Goal: Task Accomplishment & Management: Use online tool/utility

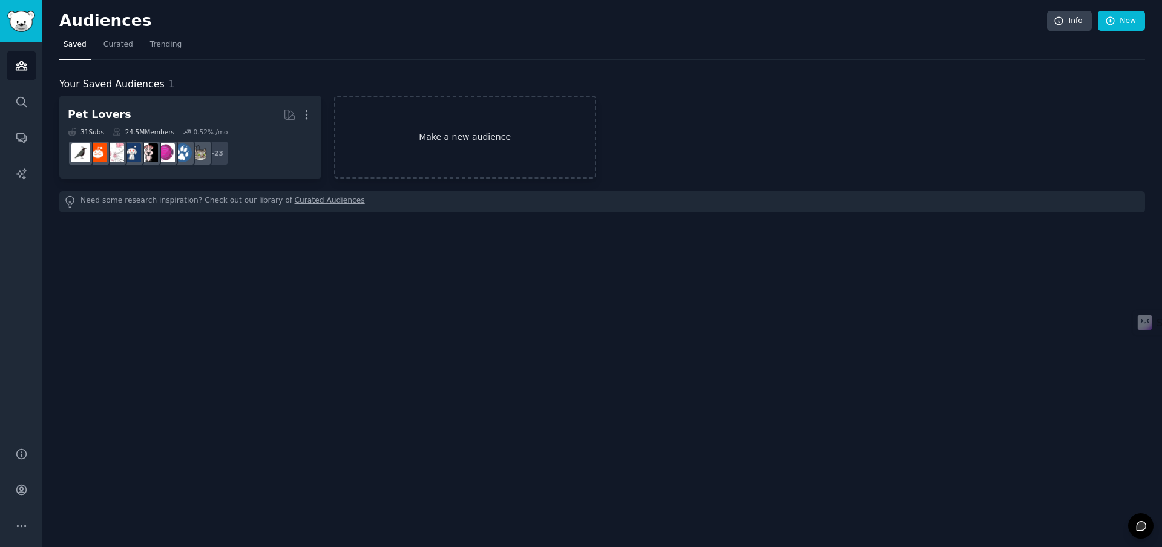
click at [414, 134] on link "Make a new audience" at bounding box center [465, 137] width 262 height 83
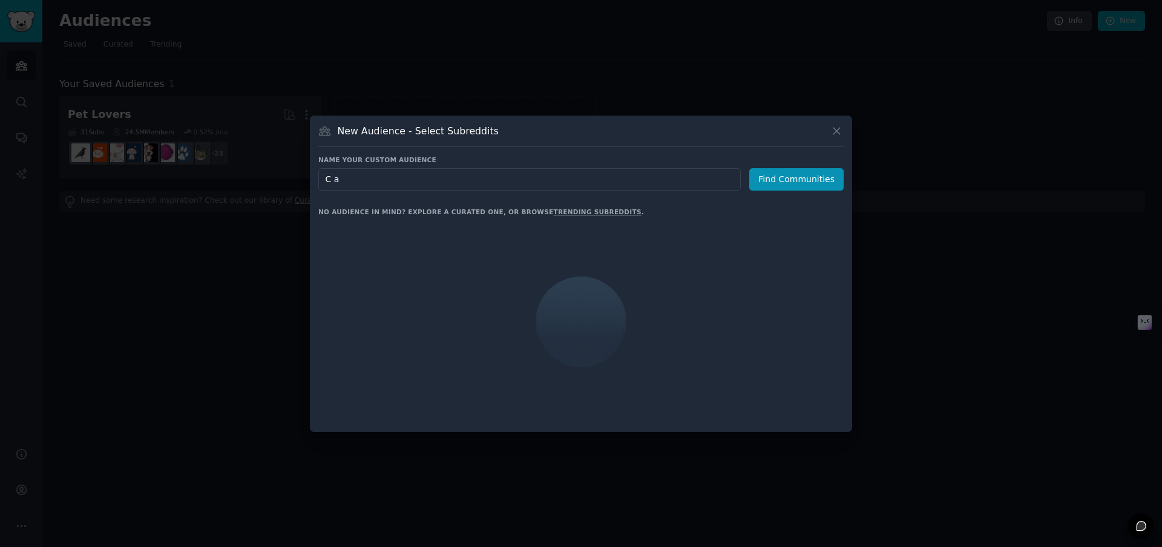
type input "Cat"
click button "Find Communities" at bounding box center [796, 179] width 94 height 22
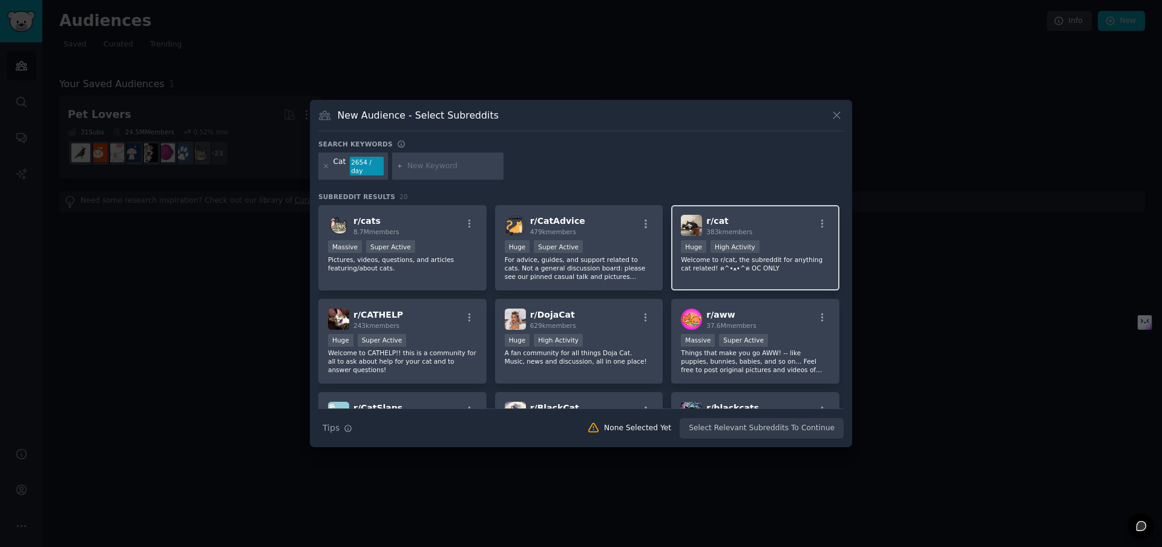
click at [772, 227] on div "r/ cat 383k members" at bounding box center [755, 225] width 149 height 21
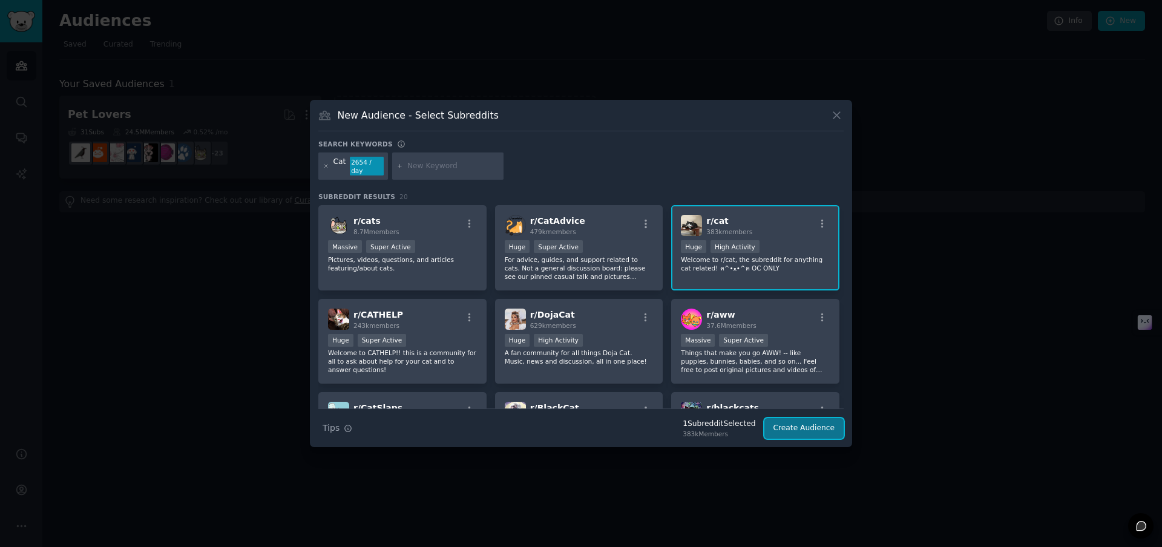
click at [811, 426] on button "Create Audience" at bounding box center [804, 428] width 80 height 21
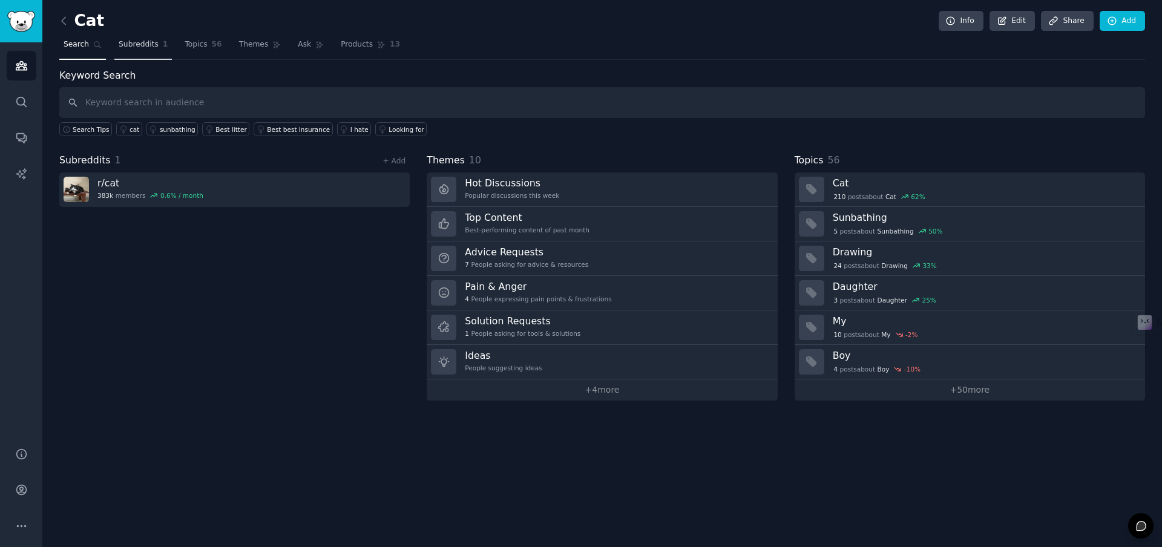
click at [142, 50] on link "Subreddits 1" at bounding box center [142, 47] width 57 height 25
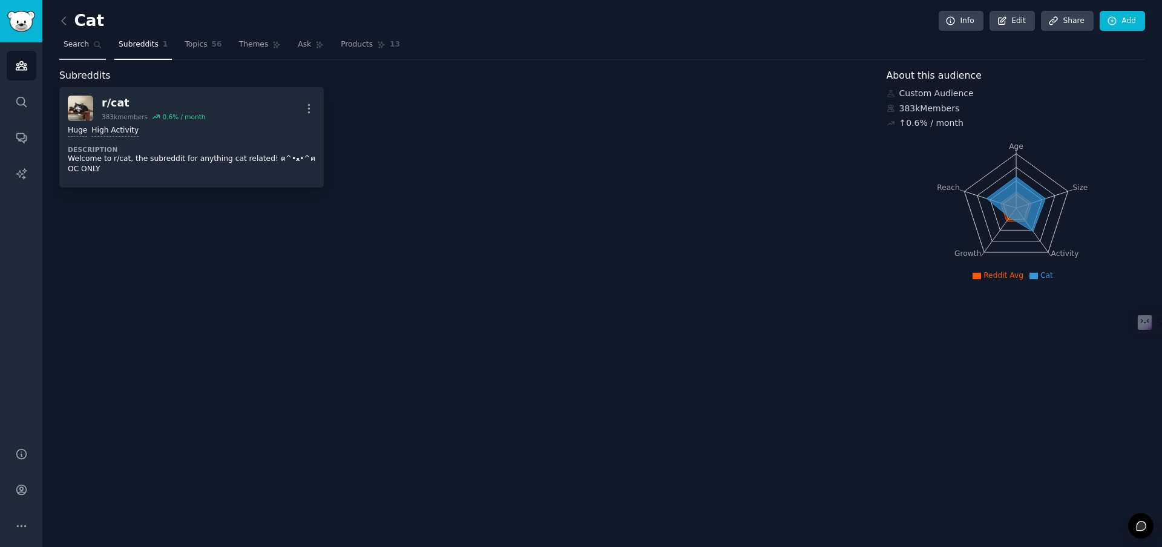
click at [74, 43] on span "Search" at bounding box center [76, 44] width 25 height 11
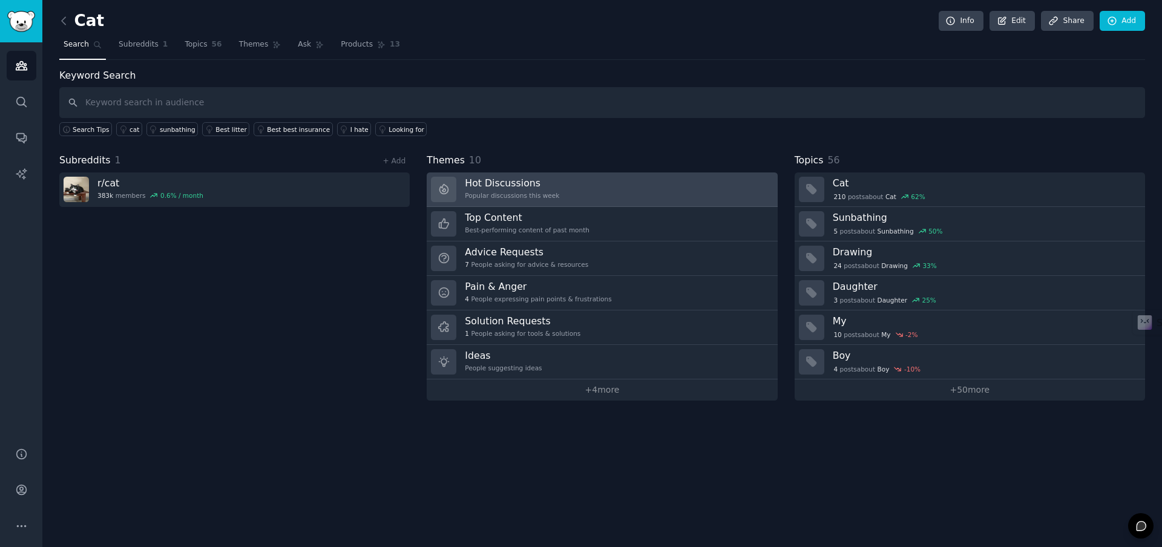
click at [551, 187] on h3 "Hot Discussions" at bounding box center [512, 183] width 94 height 13
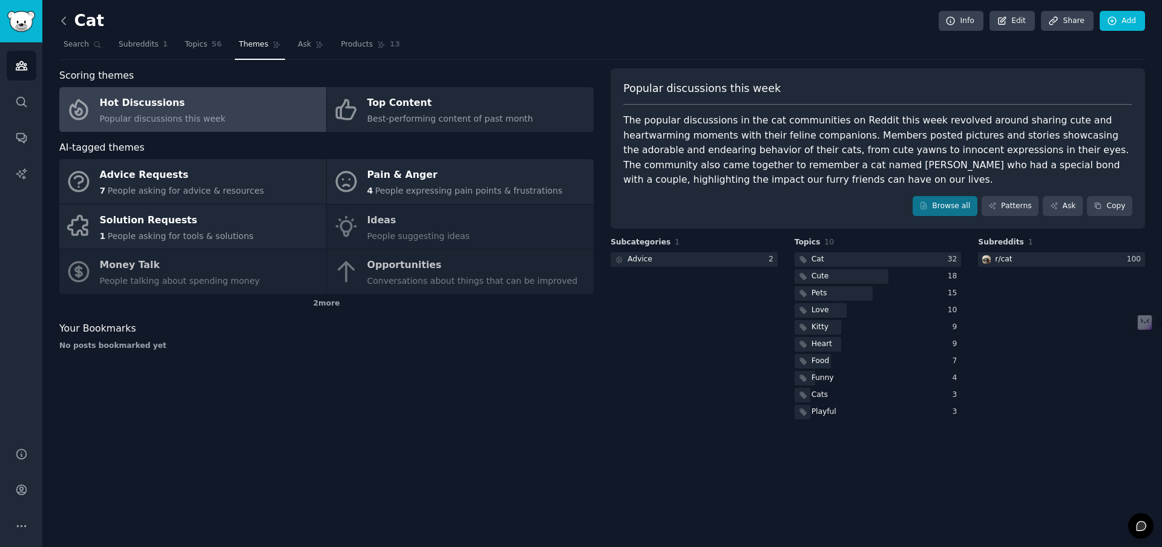
click at [65, 22] on icon at bounding box center [63, 21] width 13 height 13
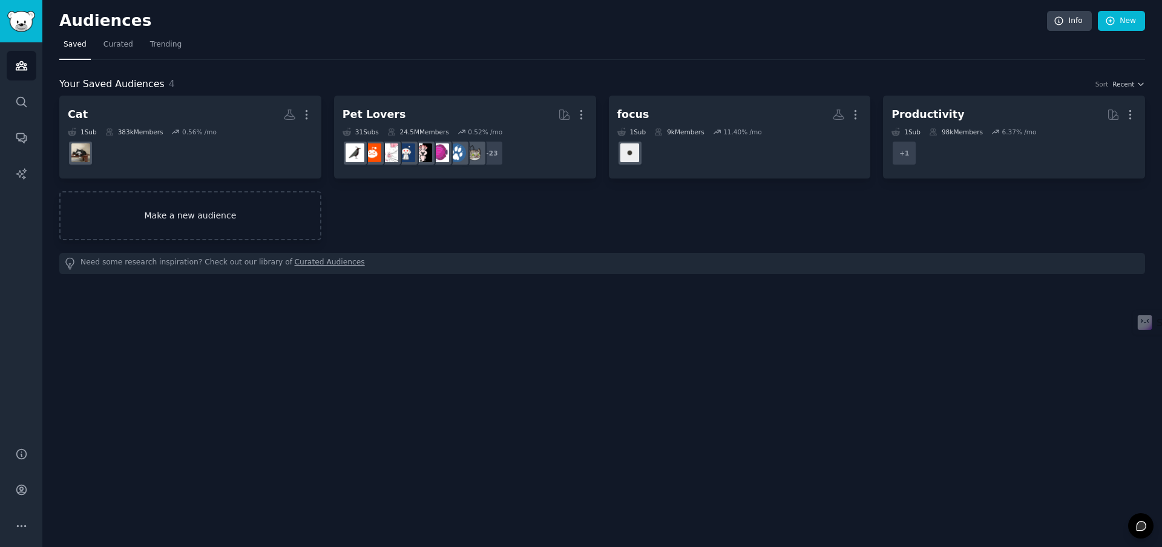
click at [191, 213] on link "Make a new audience" at bounding box center [190, 215] width 262 height 49
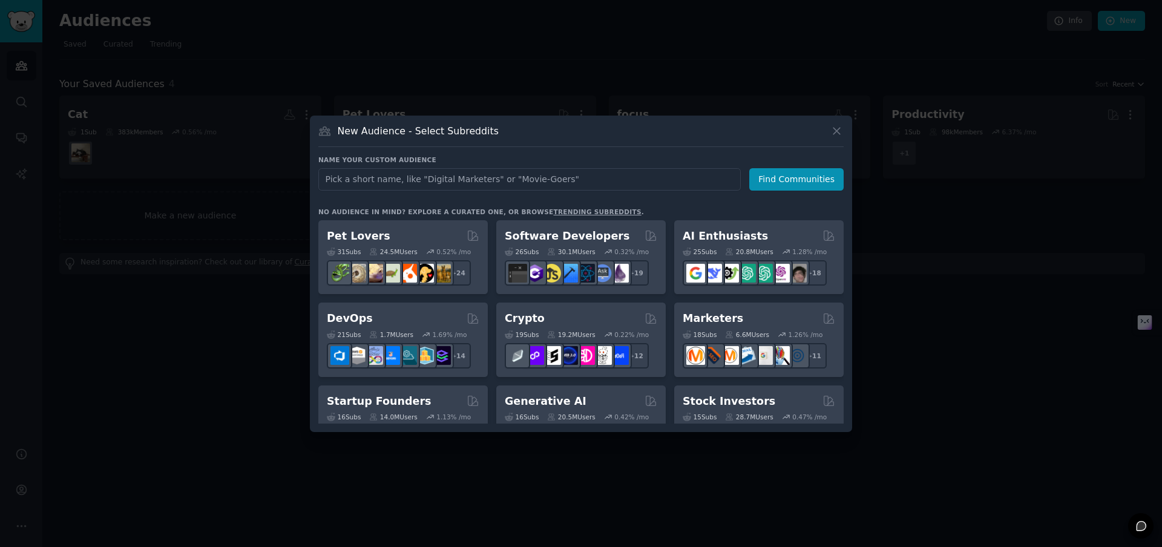
click at [525, 176] on input "text" at bounding box center [529, 179] width 422 height 22
type input "PetLoss"
click button "Find Communities" at bounding box center [796, 179] width 94 height 22
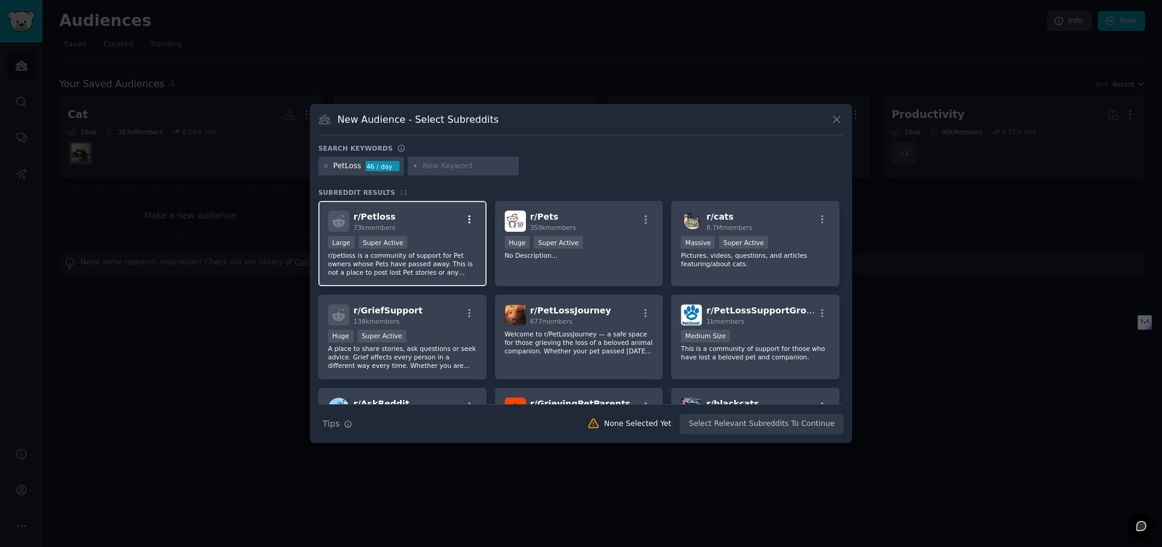
click at [468, 219] on icon "button" at bounding box center [469, 219] width 2 height 8
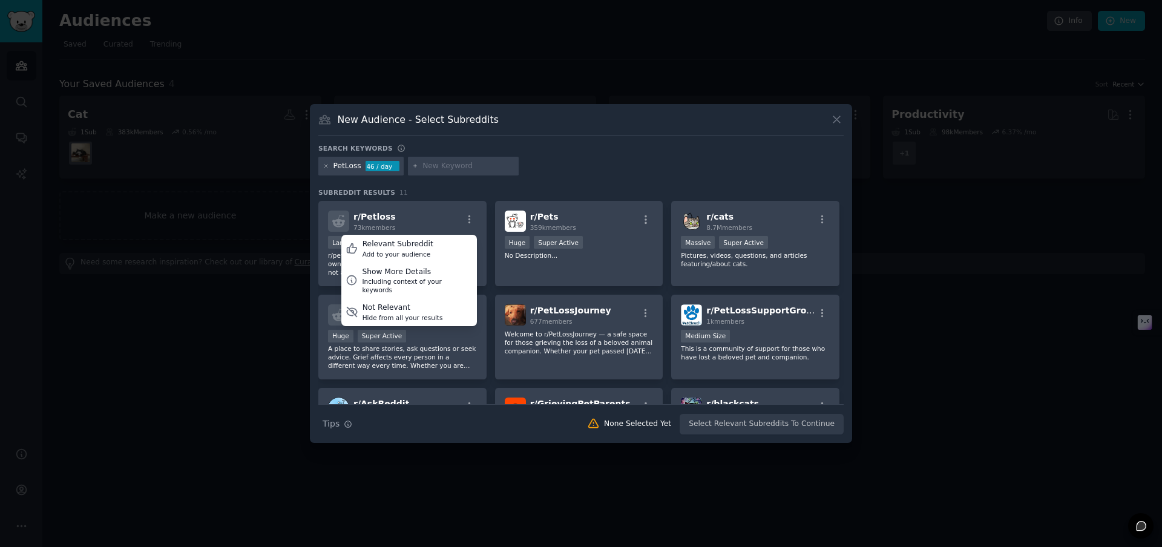
click at [529, 188] on h3 "Subreddit Results 11" at bounding box center [580, 192] width 525 height 8
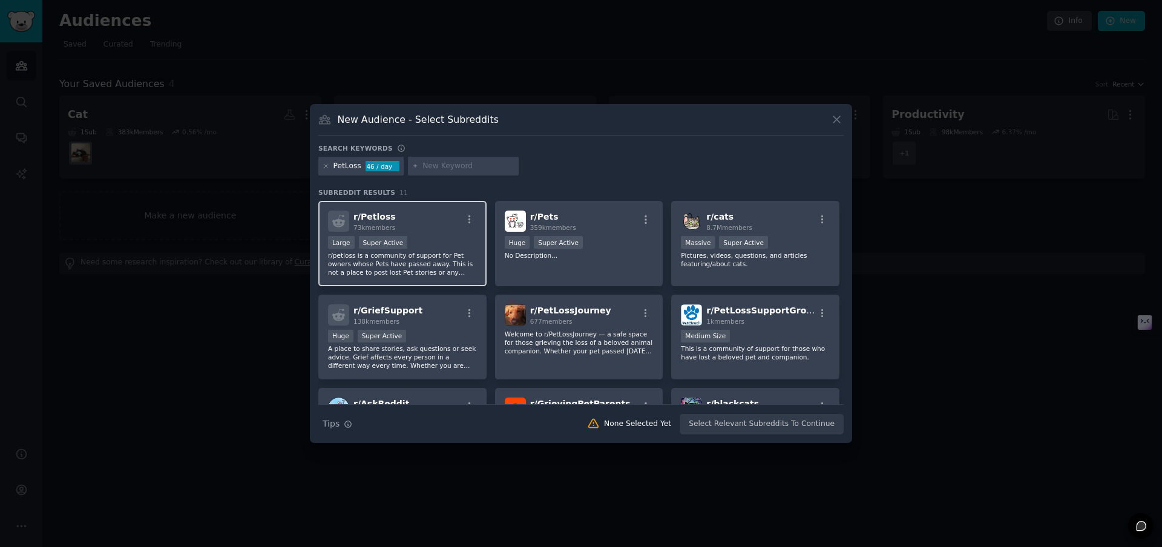
click at [373, 218] on span "r/ Petloss" at bounding box center [374, 217] width 42 height 10
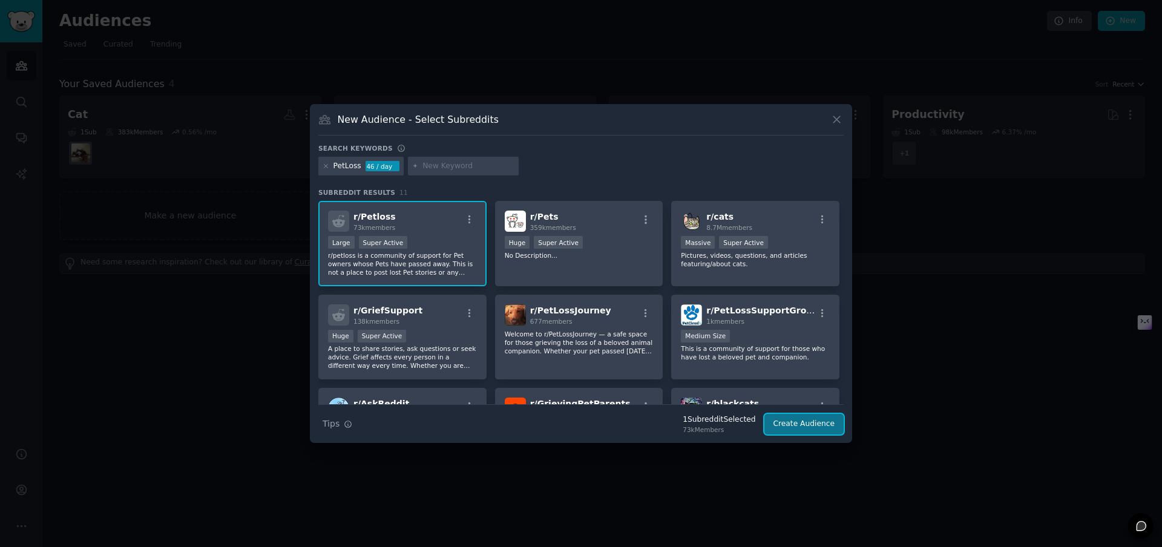
click at [807, 430] on button "Create Audience" at bounding box center [804, 424] width 80 height 21
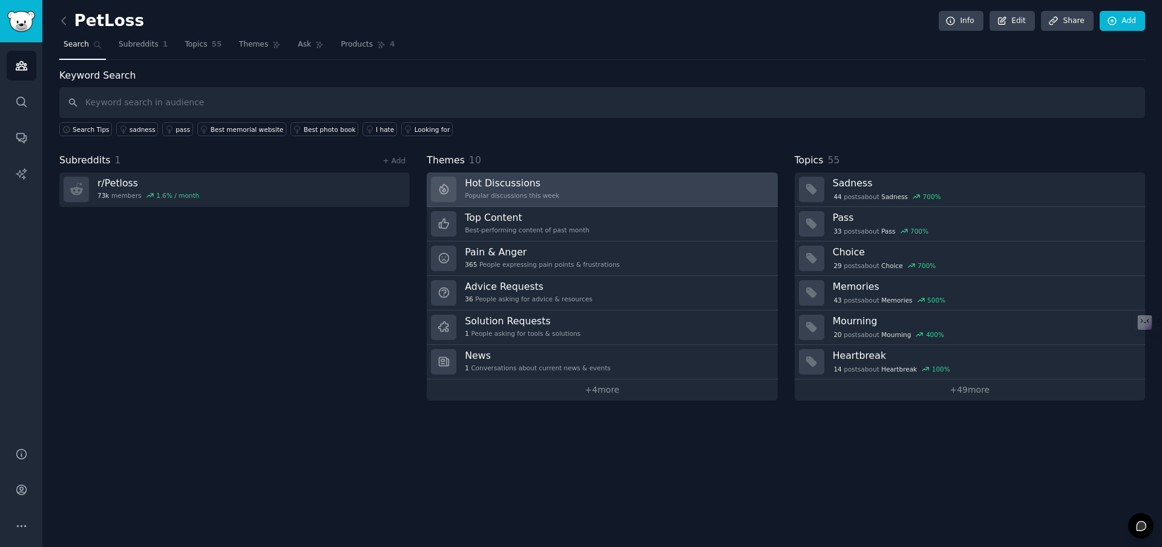
click at [617, 188] on link "Hot Discussions Popular discussions this week" at bounding box center [602, 189] width 350 height 34
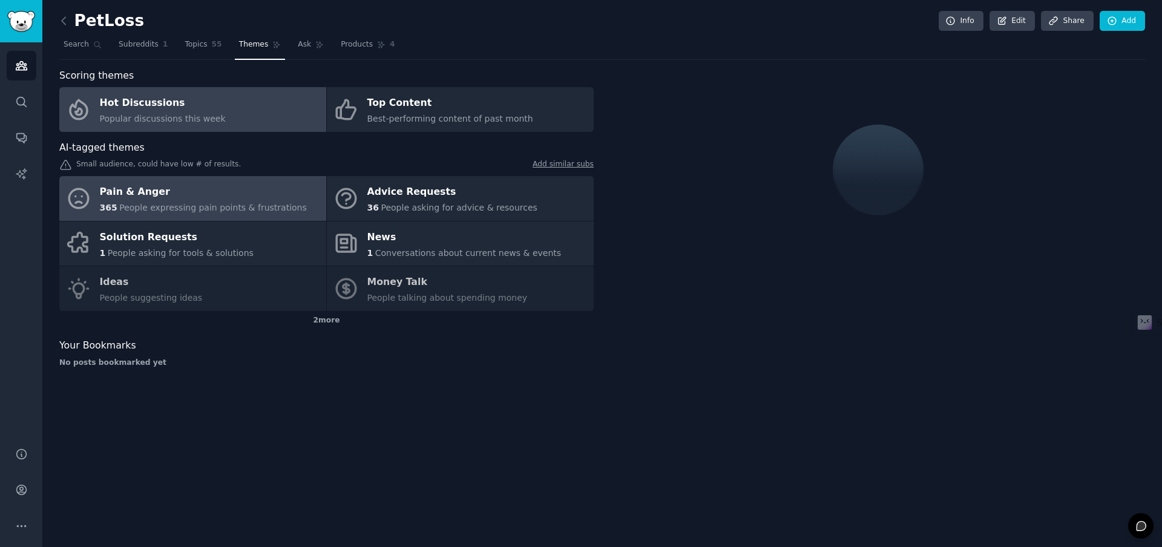
click at [239, 201] on div "365 People expressing pain points & frustrations" at bounding box center [203, 207] width 207 height 13
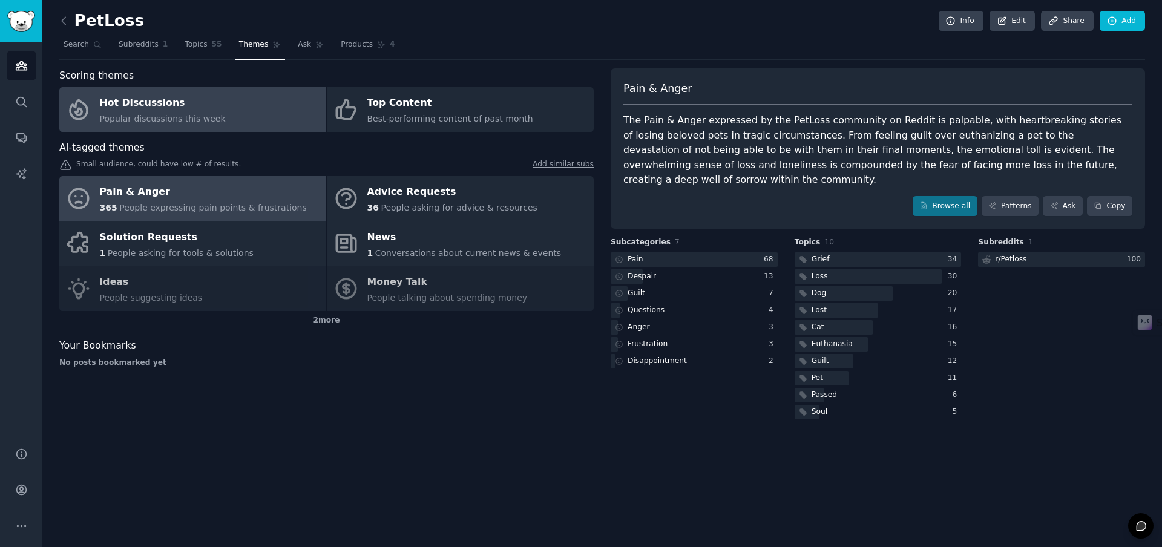
click at [255, 120] on link "Hot Discussions Popular discussions this week" at bounding box center [192, 109] width 267 height 45
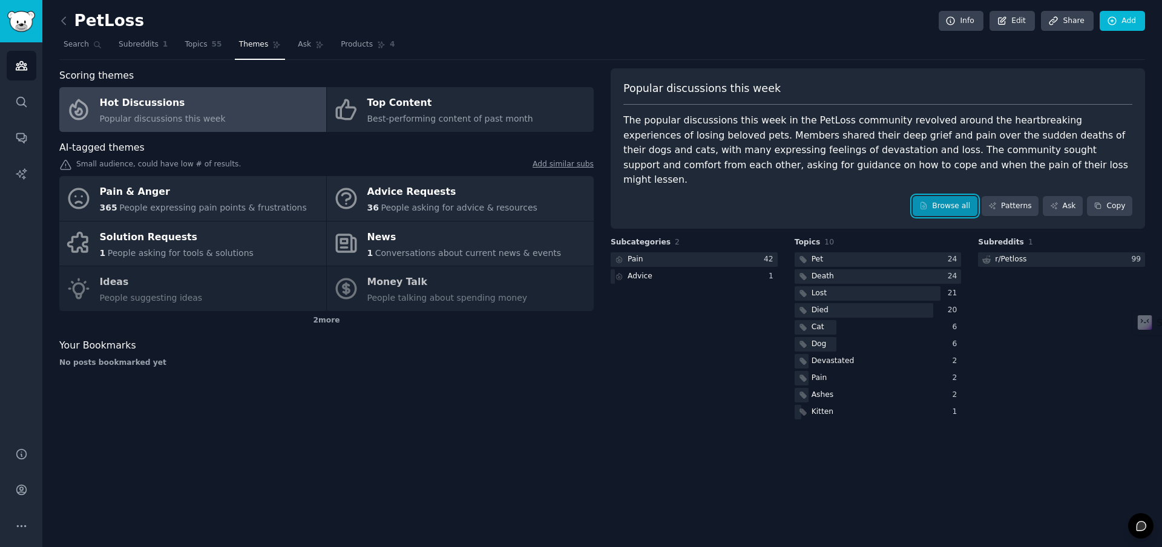
click at [958, 196] on link "Browse all" at bounding box center [944, 206] width 65 height 21
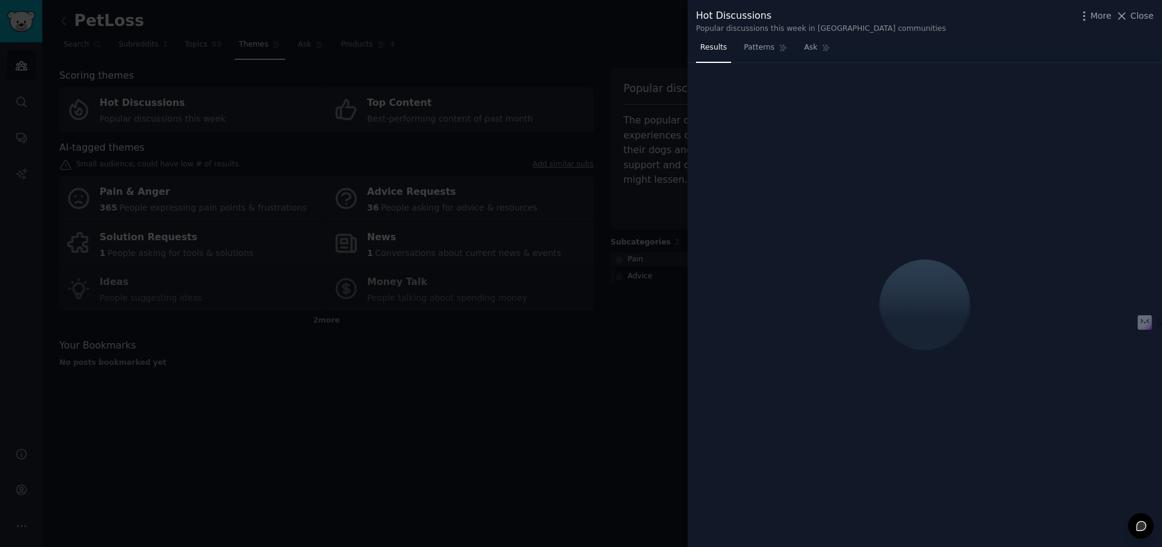
click at [662, 33] on div at bounding box center [581, 273] width 1162 height 547
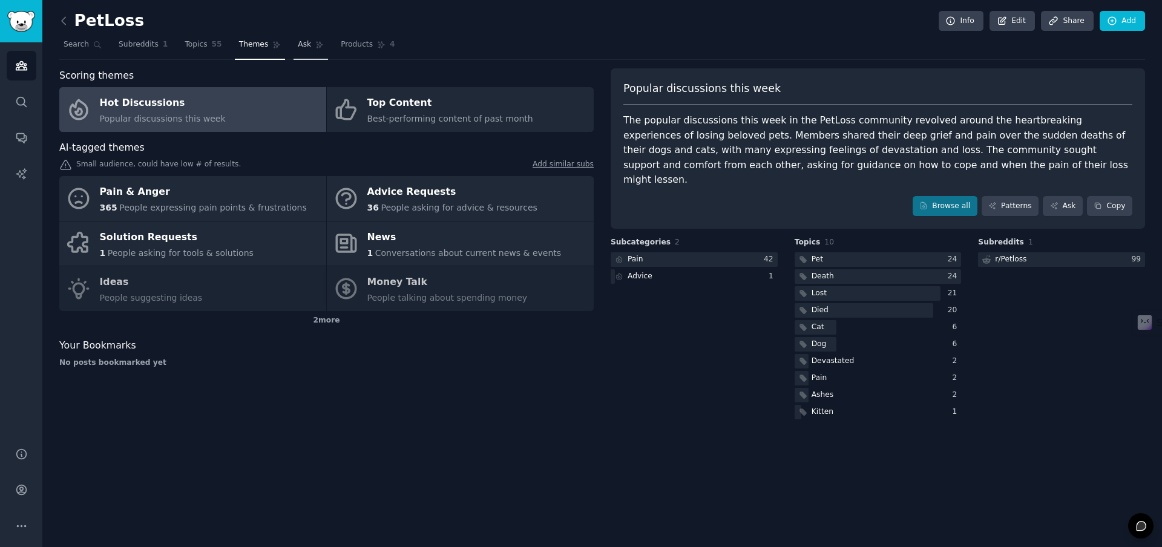
click at [302, 50] on link "Ask" at bounding box center [310, 47] width 34 height 25
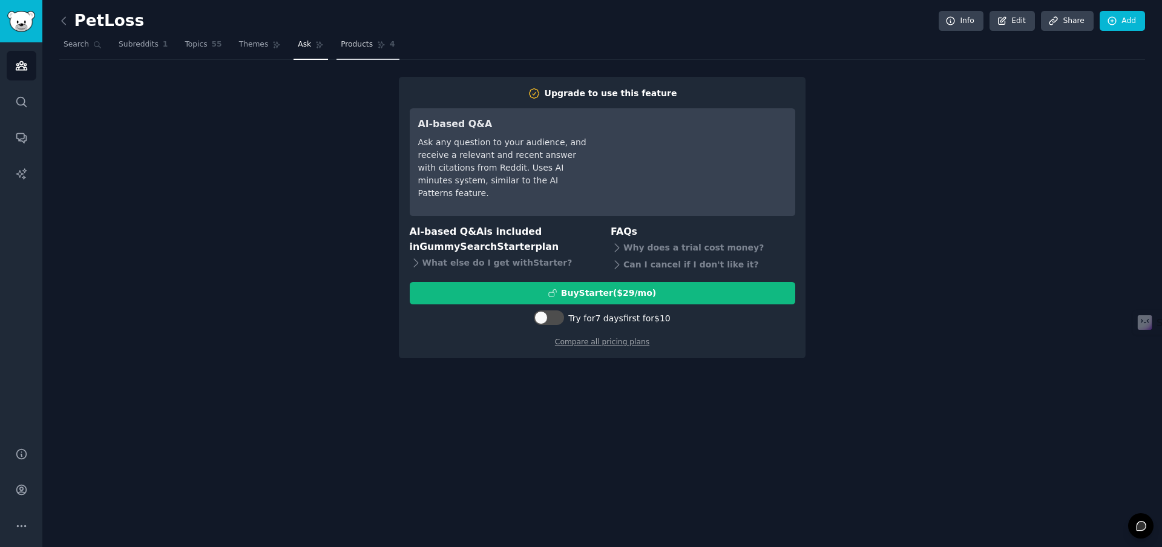
click at [341, 44] on span "Products" at bounding box center [357, 44] width 32 height 11
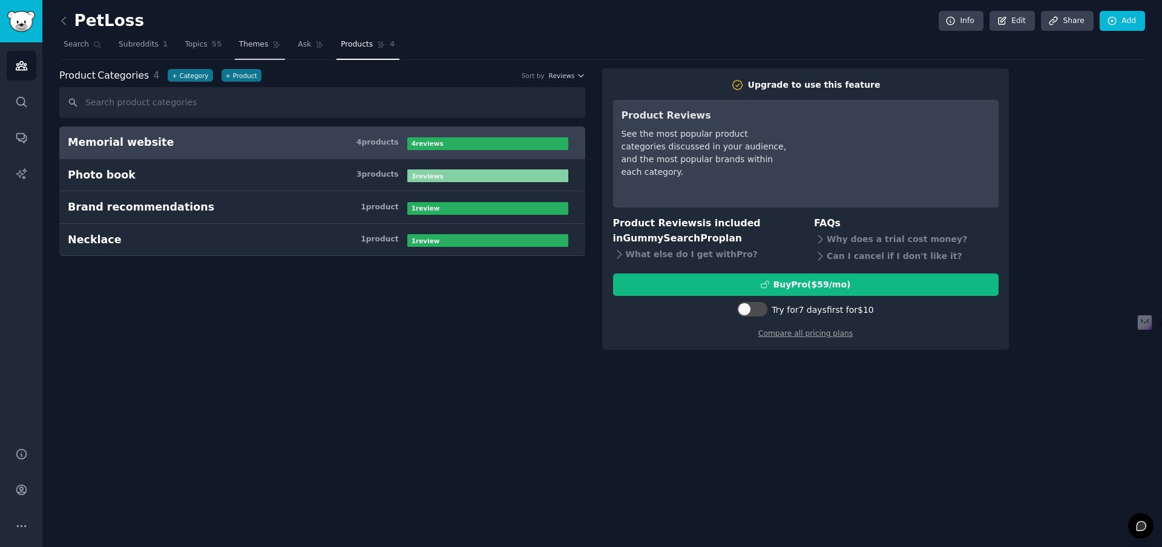
click at [251, 44] on span "Themes" at bounding box center [254, 44] width 30 height 11
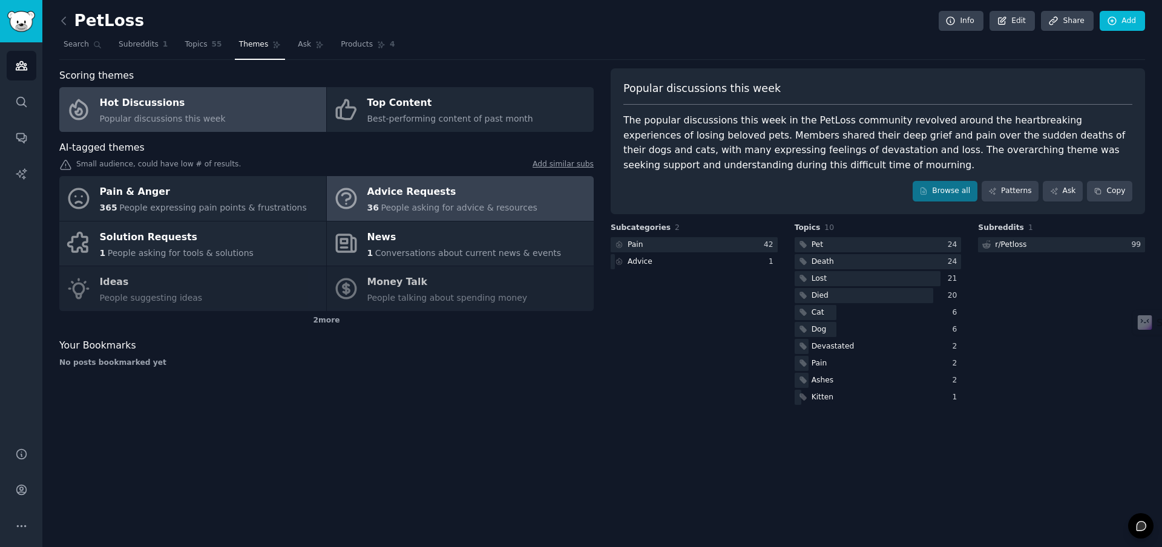
click at [449, 199] on div "Advice Requests" at bounding box center [452, 192] width 170 height 19
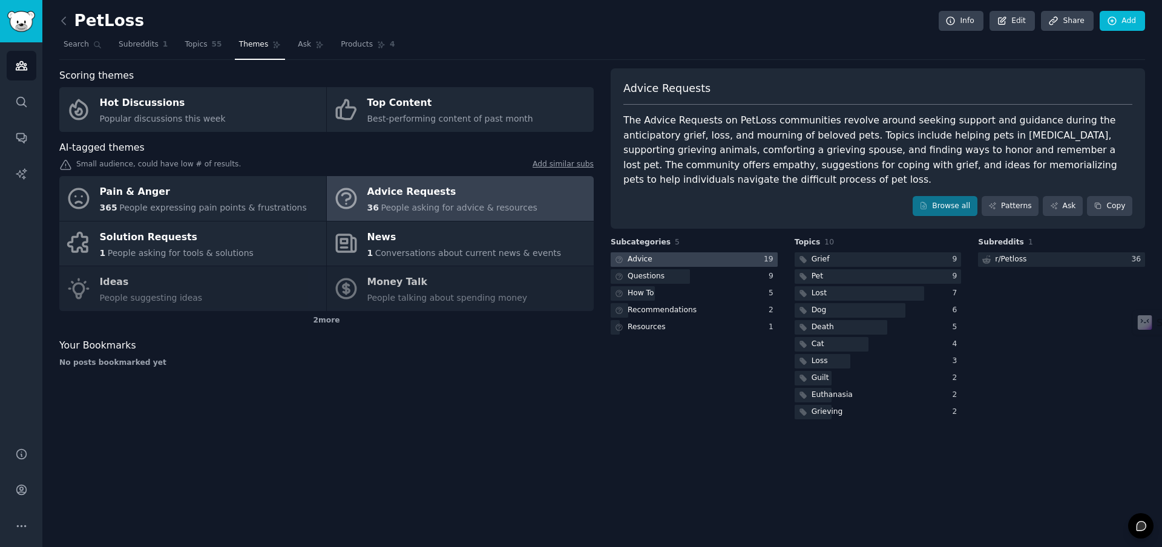
click at [716, 260] on div at bounding box center [693, 259] width 167 height 15
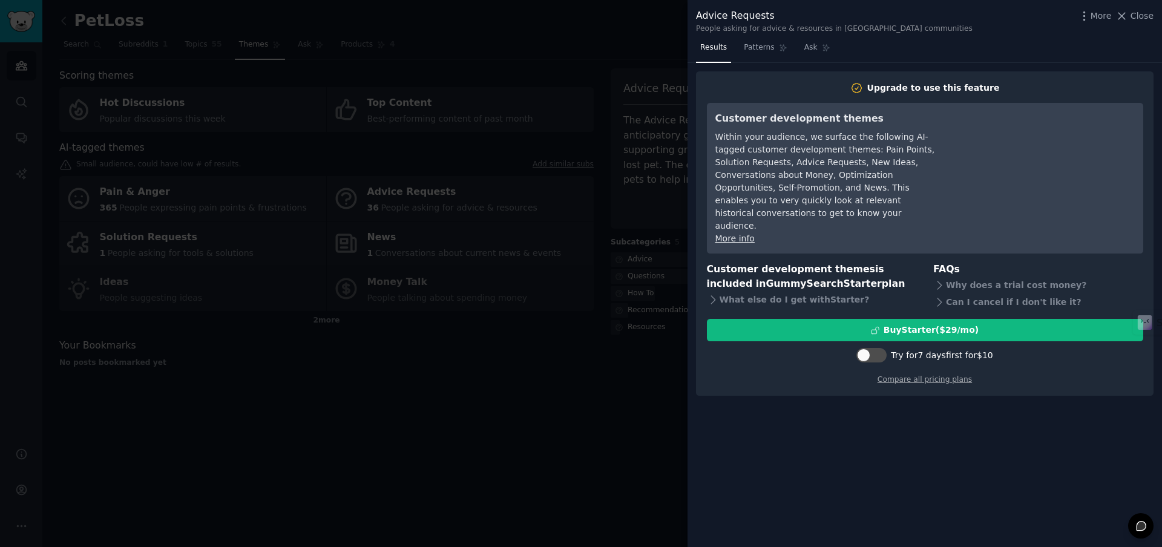
click at [646, 154] on div at bounding box center [581, 273] width 1162 height 547
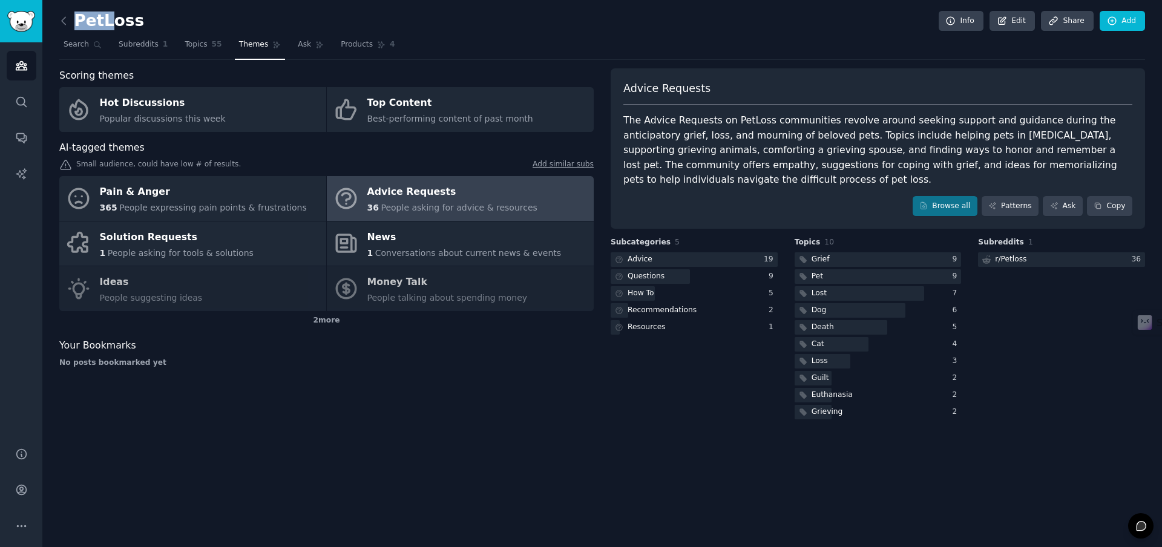
drag, startPoint x: 145, startPoint y: 22, endPoint x: 102, endPoint y: 22, distance: 42.4
click at [102, 22] on div "PetLoss Info Edit Share Add" at bounding box center [601, 23] width 1085 height 25
copy h2 "Pet"
click at [83, 22] on h2 "PetLoss" at bounding box center [101, 20] width 85 height 19
drag, startPoint x: 76, startPoint y: 21, endPoint x: 132, endPoint y: 24, distance: 56.3
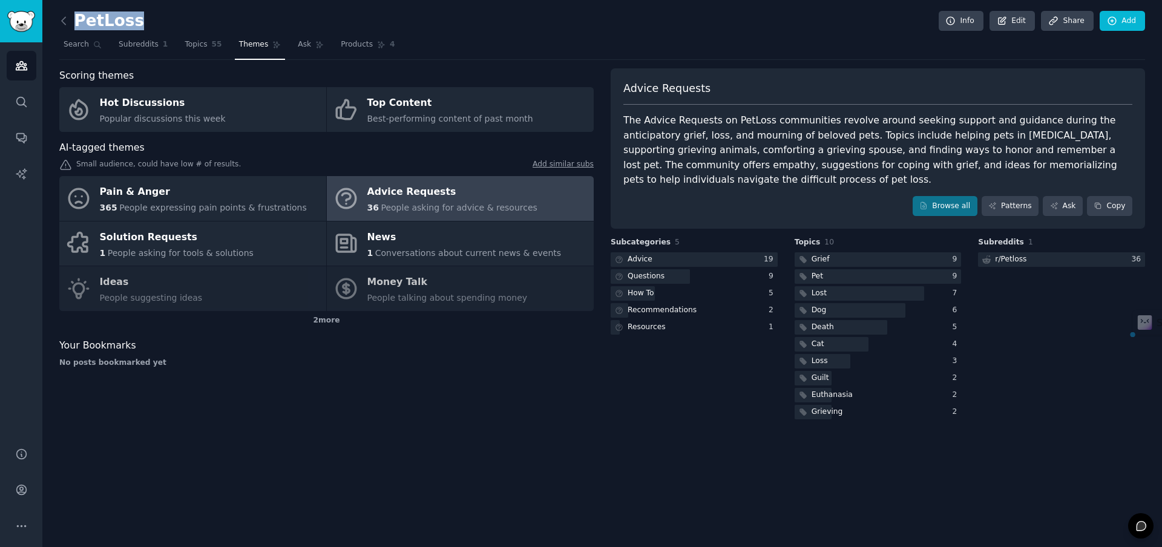
click at [132, 24] on h2 "PetLoss" at bounding box center [101, 20] width 85 height 19
copy h2 "PetLoss"
